Goal: Task Accomplishment & Management: Manage account settings

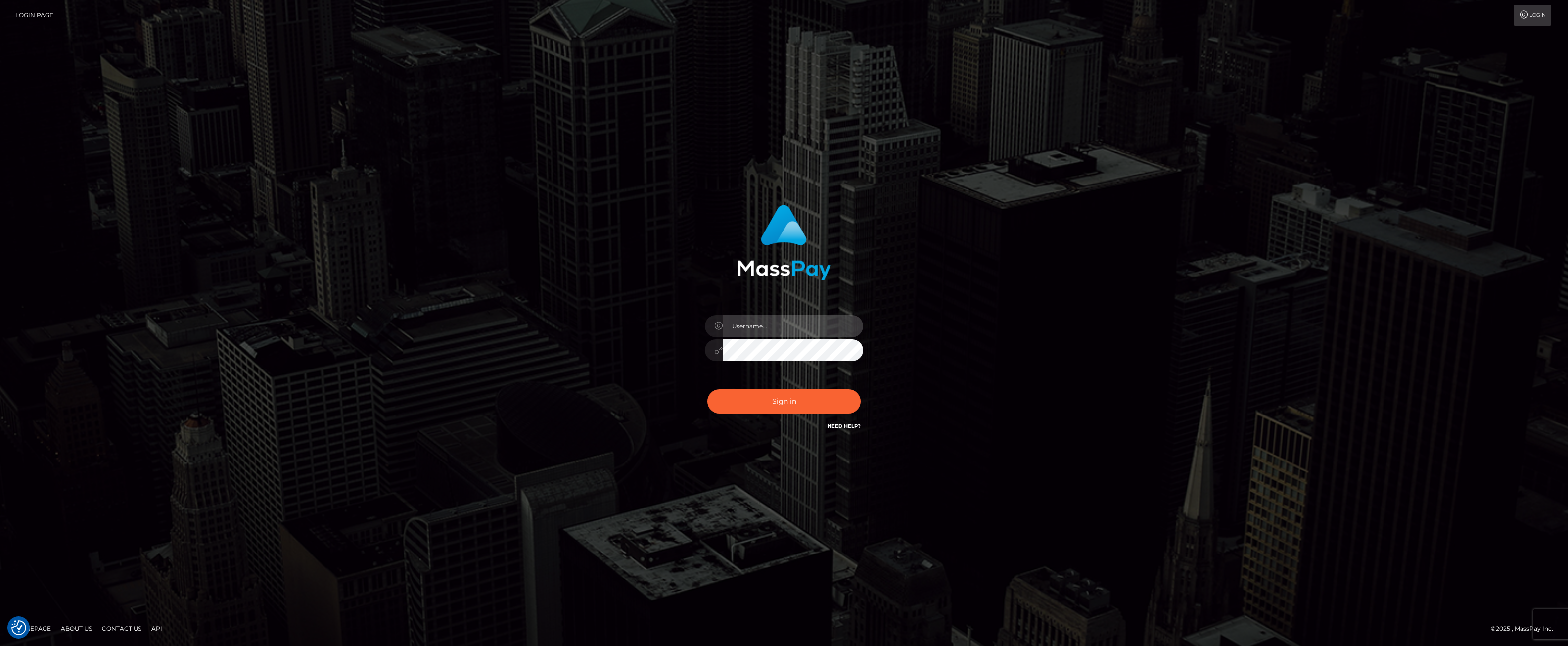
click at [751, 329] on input "text" at bounding box center [793, 326] width 141 height 23
type input "ashbil"
click at [766, 410] on button "Sign in" at bounding box center [784, 402] width 153 height 24
click at [754, 330] on input "text" at bounding box center [793, 326] width 141 height 23
type input "ashbil"
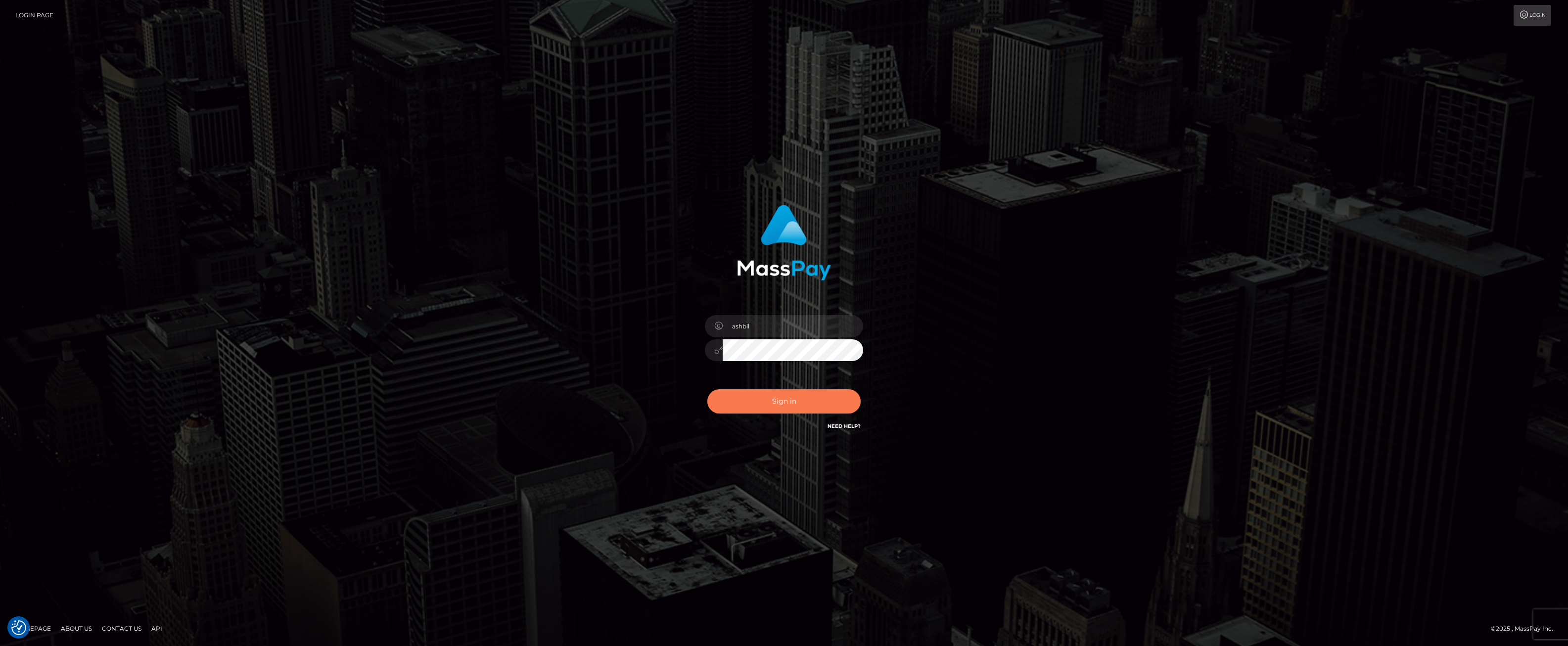
click at [799, 402] on button "Sign in" at bounding box center [784, 402] width 153 height 24
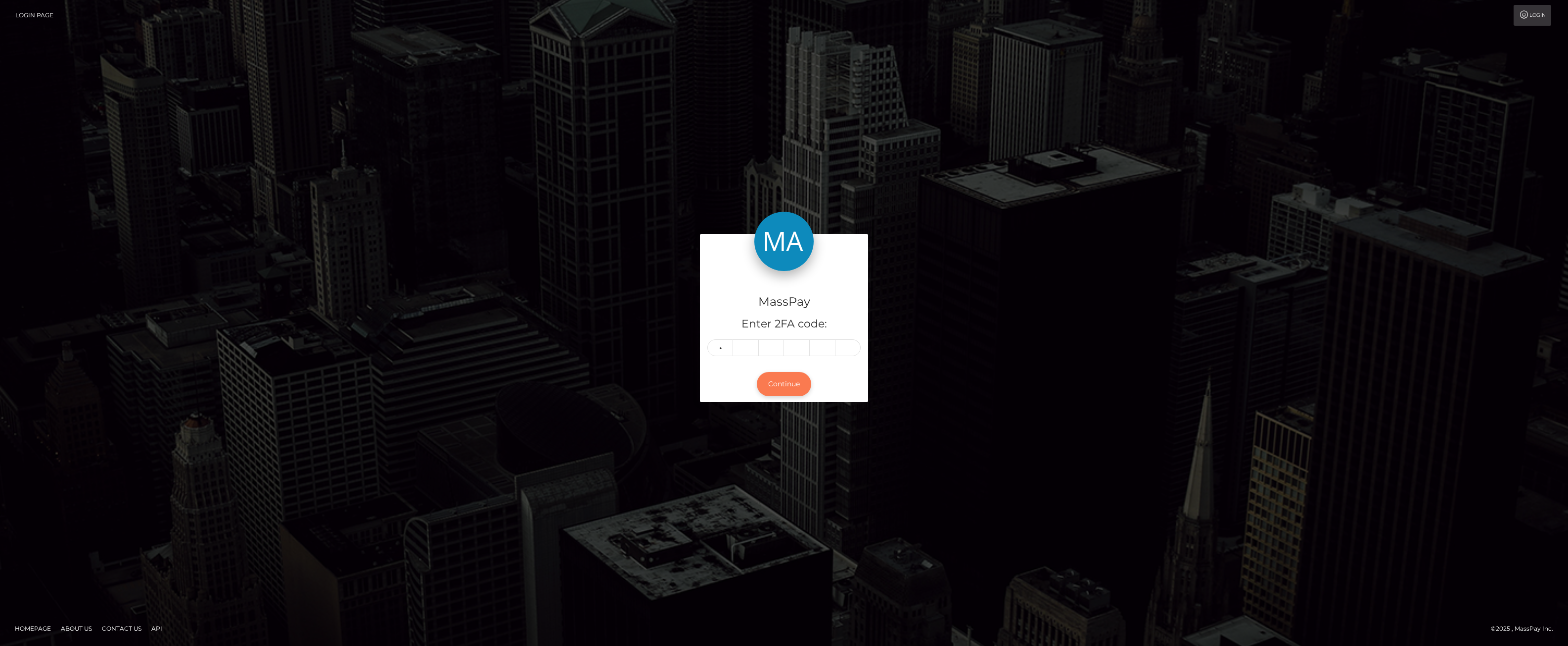
type input "2"
type input "5"
type input "3"
type input "6"
type input "3"
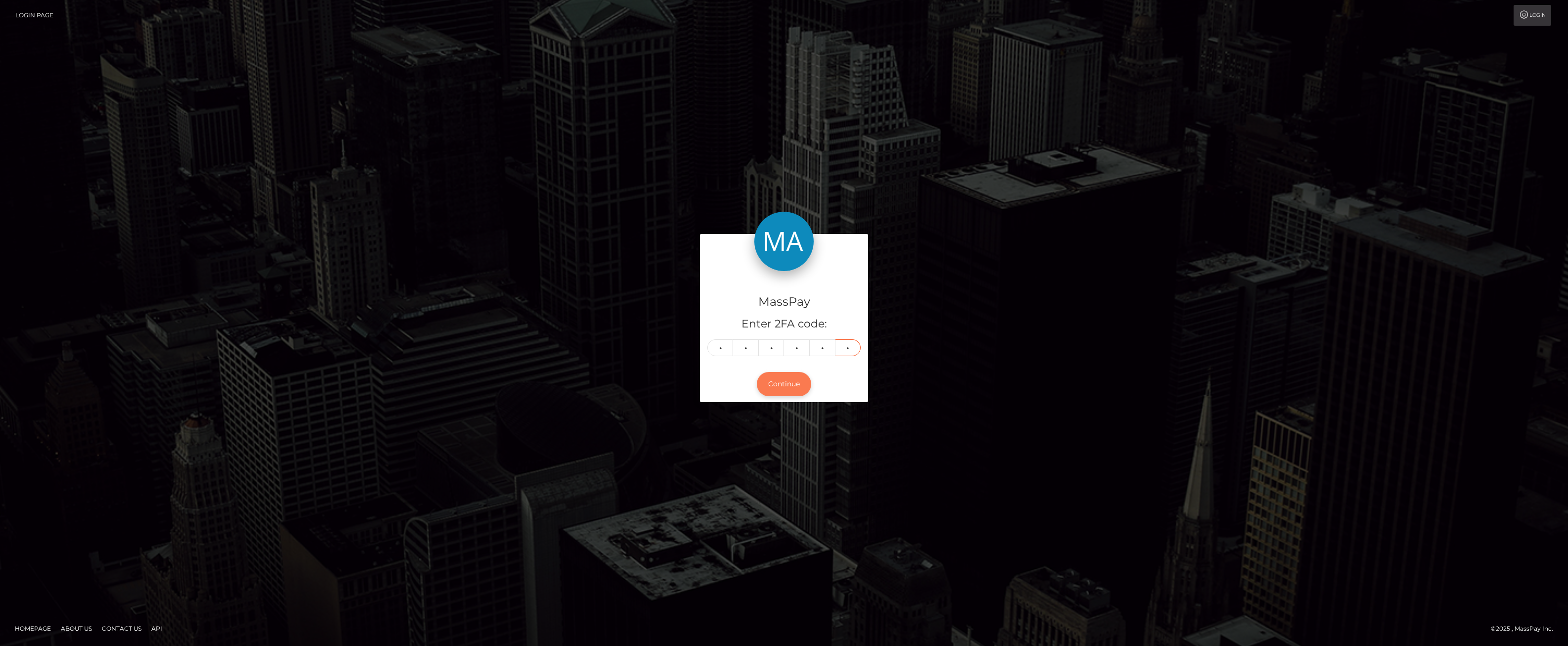
type input "3"
click at [772, 379] on button "Continue" at bounding box center [783, 384] width 54 height 24
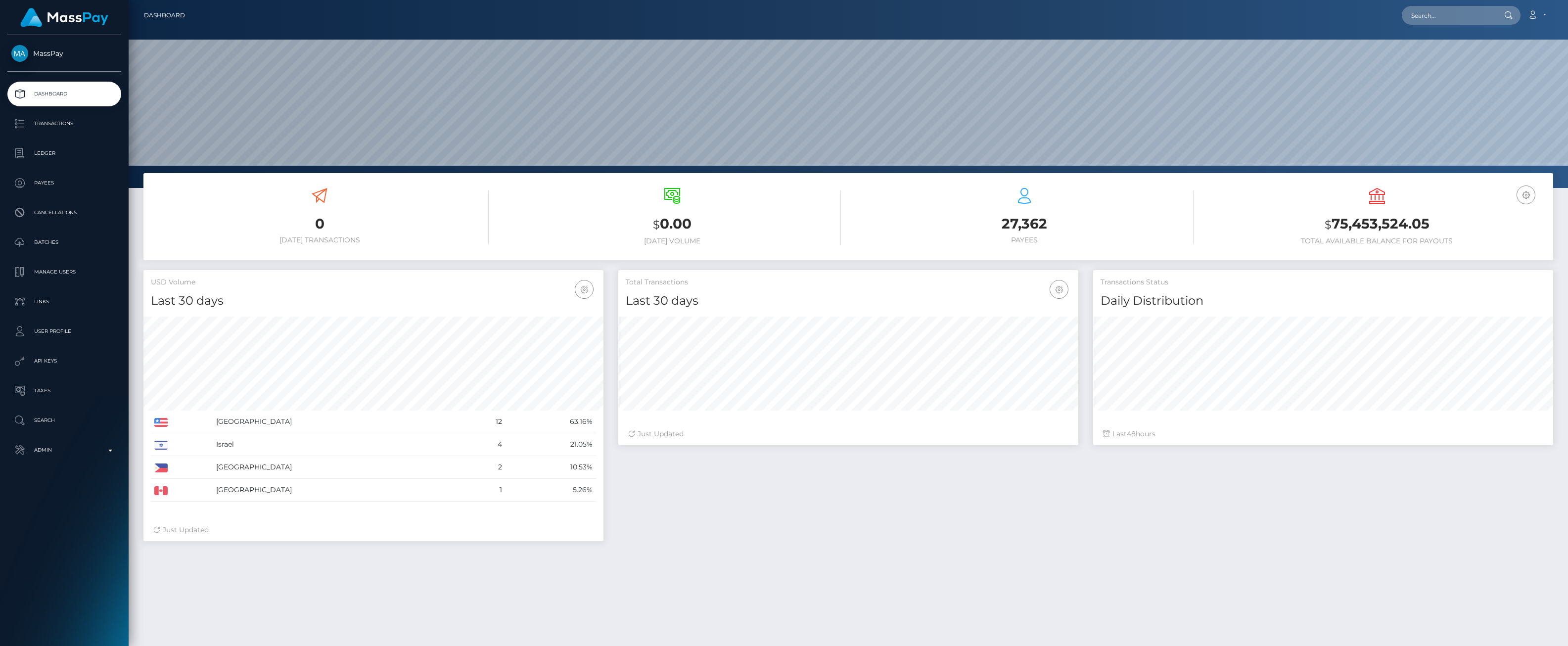
scroll to position [175, 460]
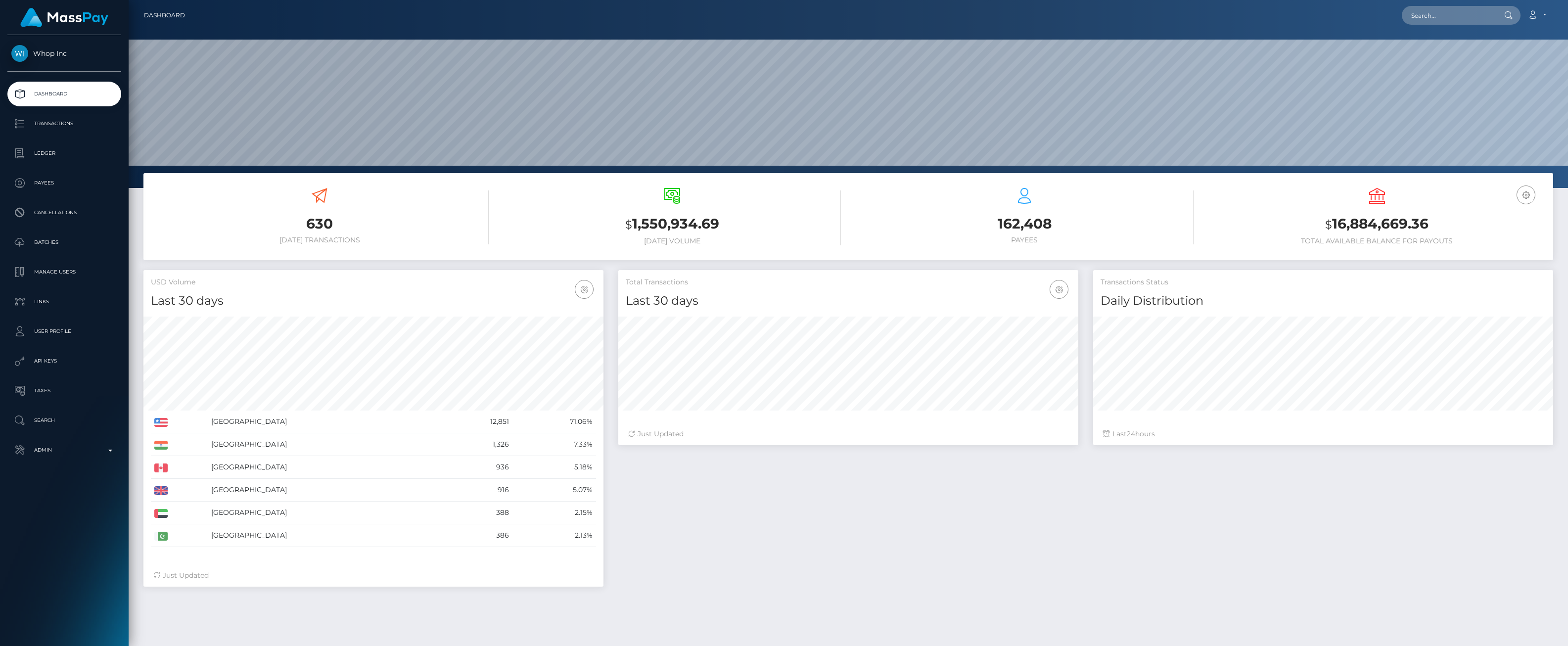
scroll to position [175, 460]
